Goal: Task Accomplishment & Management: Manage account settings

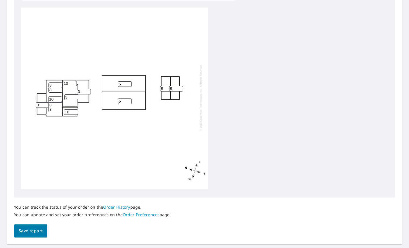
scroll to position [213, 0]
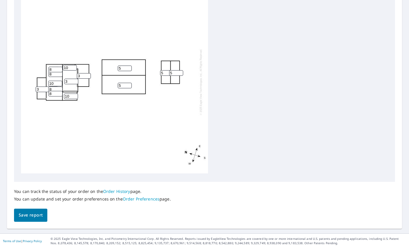
click at [40, 218] on span "Save report" at bounding box center [31, 215] width 24 height 7
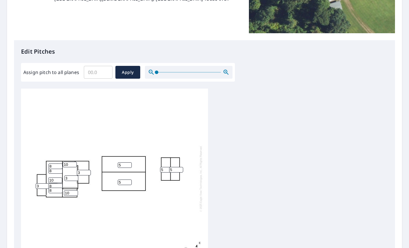
scroll to position [184, 0]
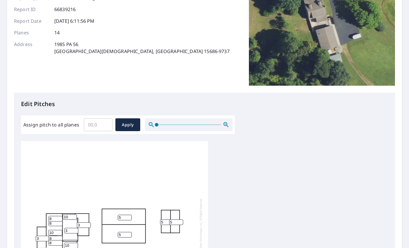
scroll to position [196, 0]
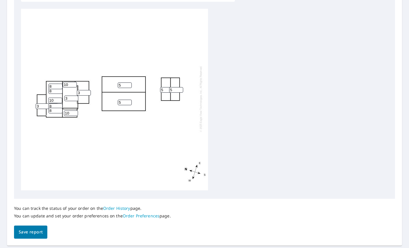
click at [27, 235] on span "Save report" at bounding box center [31, 232] width 24 height 7
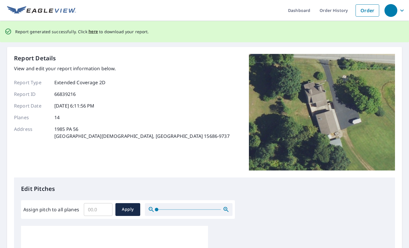
scroll to position [0, 0]
click at [90, 34] on span "here" at bounding box center [93, 31] width 10 height 7
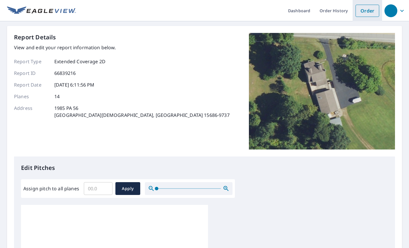
scroll to position [6, 0]
